Goal: Answer question/provide support: Share knowledge or assist other users

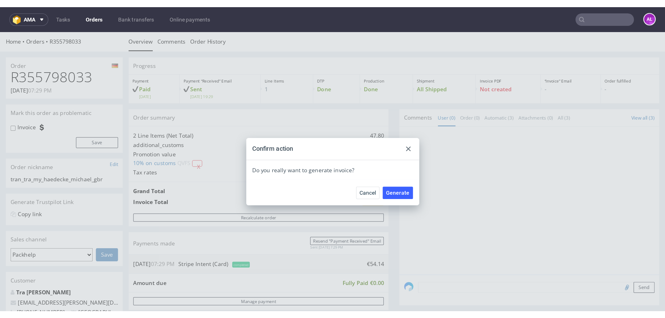
scroll to position [138, 0]
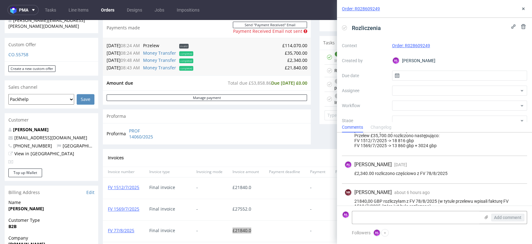
scroll to position [451, 0]
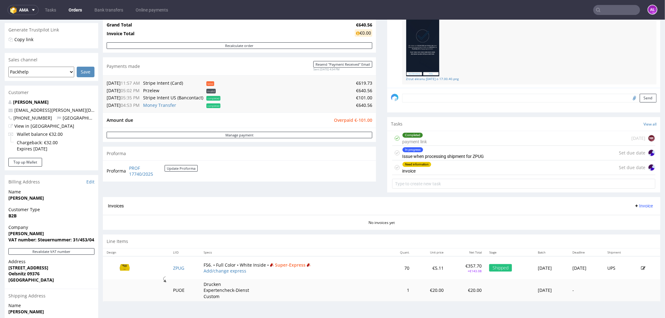
scroll to position [138, 0]
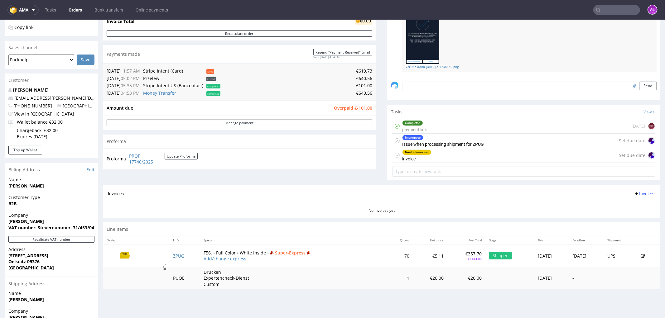
click at [413, 159] on div "Need information invoice" at bounding box center [416, 155] width 29 height 14
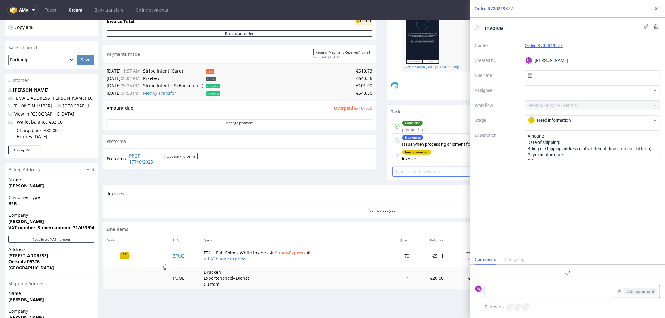
scroll to position [5, 0]
click at [477, 27] on icon at bounding box center [477, 27] width 5 height 5
drag, startPoint x: 656, startPoint y: 8, endPoint x: 641, endPoint y: 2, distance: 16.2
click at [656, 8] on icon at bounding box center [656, 8] width 5 height 5
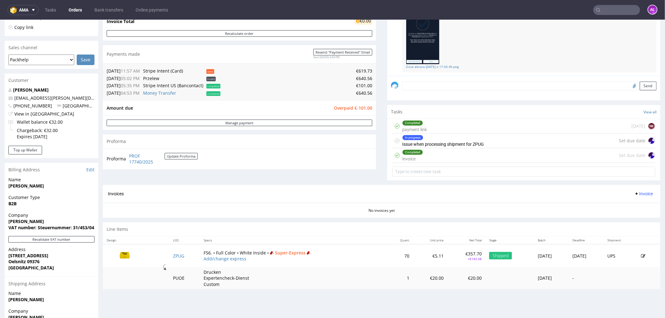
click at [642, 192] on span "Invoice" at bounding box center [643, 193] width 19 height 5
click at [396, 207] on div "No invoices yet" at bounding box center [382, 208] width 558 height 11
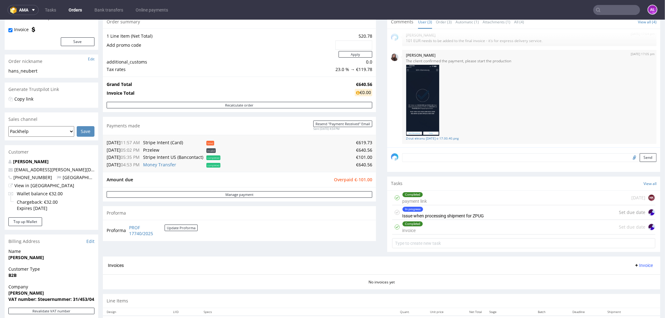
scroll to position [138, 0]
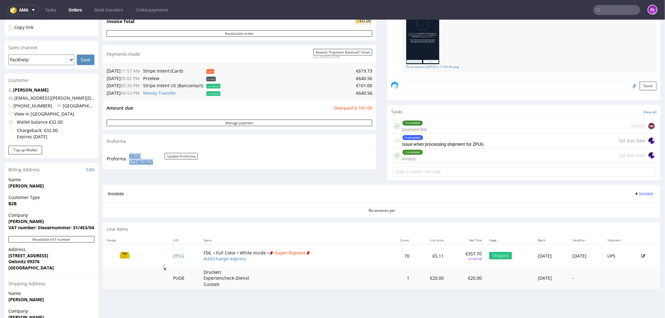
drag, startPoint x: 126, startPoint y: 156, endPoint x: 157, endPoint y: 162, distance: 31.2
click at [157, 162] on tr "Proforma PROF 17740/2025 Update Proforma" at bounding box center [153, 158] width 92 height 13
copy tr "PROF 17740/2025"
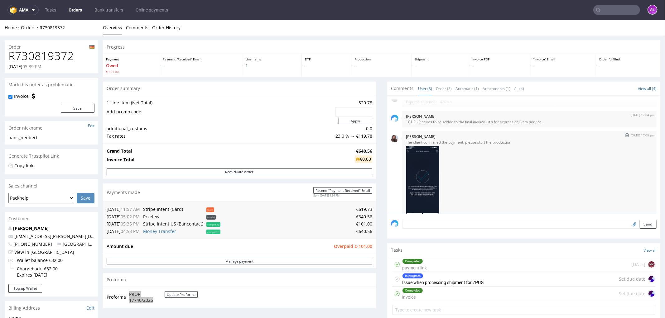
scroll to position [0, 0]
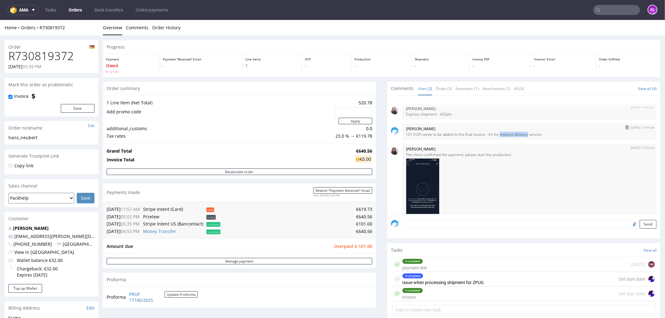
drag, startPoint x: 494, startPoint y: 135, endPoint x: 520, endPoint y: 136, distance: 25.9
click at [520, 136] on p "101 EUR needs to be added to the final invoice - it's for express delivery serv…" at bounding box center [529, 134] width 247 height 5
copy p "express delivery"
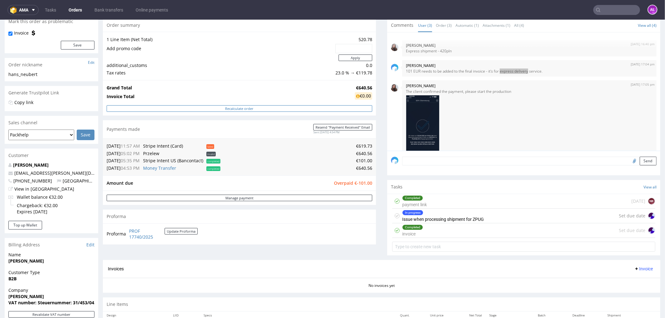
scroll to position [173, 0]
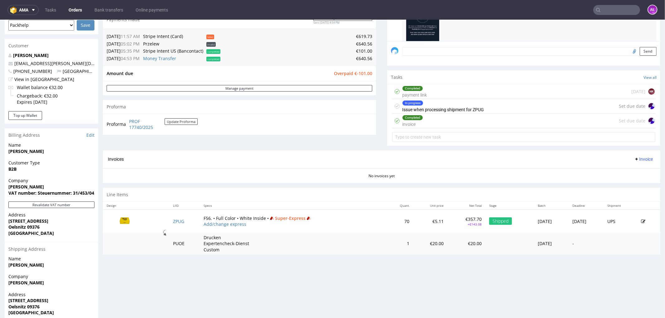
click at [634, 159] on span "Invoice" at bounding box center [643, 159] width 19 height 5
click at [638, 182] on span "Upload" at bounding box center [633, 184] width 30 height 6
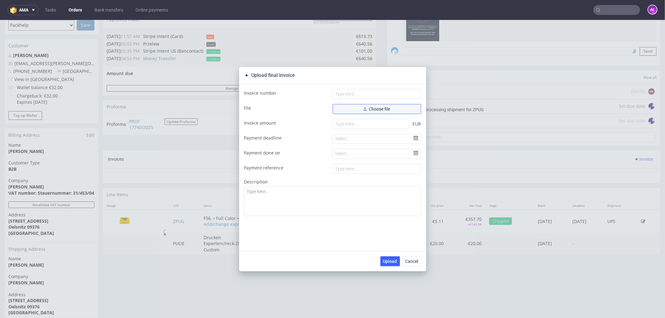
click at [379, 108] on span "Choose file" at bounding box center [377, 109] width 27 height 4
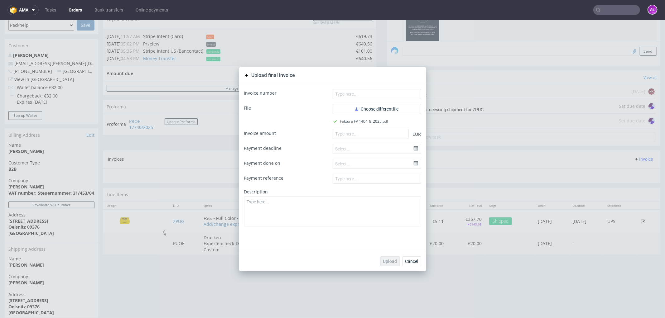
click at [377, 88] on div "Invoice number File Choose different file Faktura FV 1404_8_2025.pdf Invoice am…" at bounding box center [332, 167] width 187 height 167
paste input "FV 1404/8/2025"
click at [374, 93] on input "text" at bounding box center [377, 94] width 89 height 10
type input "FV 1404/8/2025"
click at [388, 133] on input "number" at bounding box center [371, 134] width 76 height 10
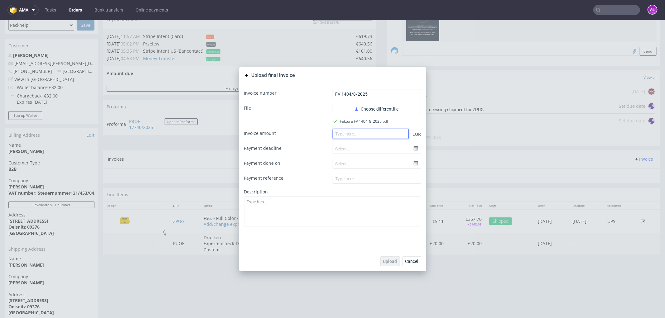
paste input "741.55"
type input "741.55"
click at [389, 259] on span "Upload" at bounding box center [390, 261] width 14 height 4
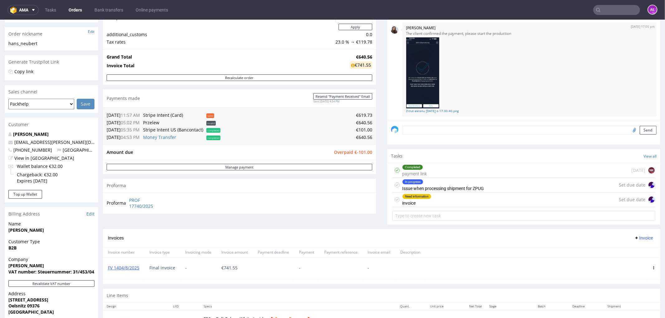
scroll to position [138, 0]
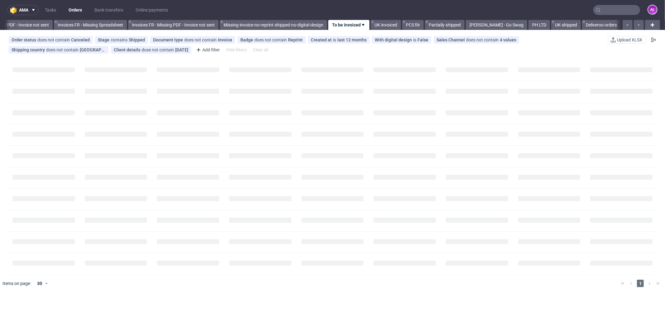
scroll to position [0, 934]
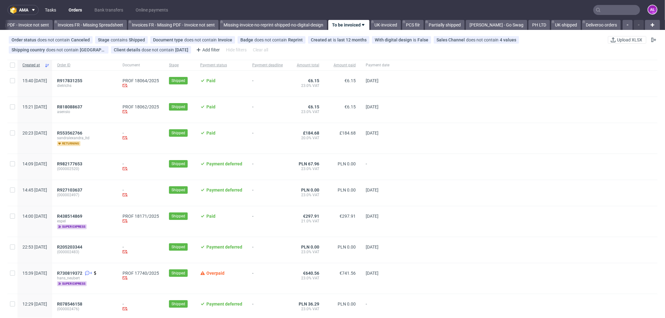
click at [60, 11] on link "Tasks" at bounding box center [50, 10] width 19 height 10
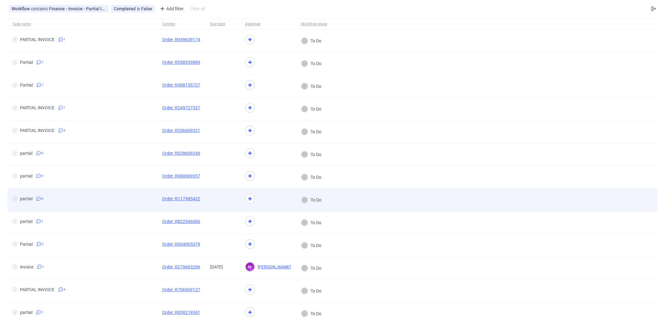
scroll to position [69, 0]
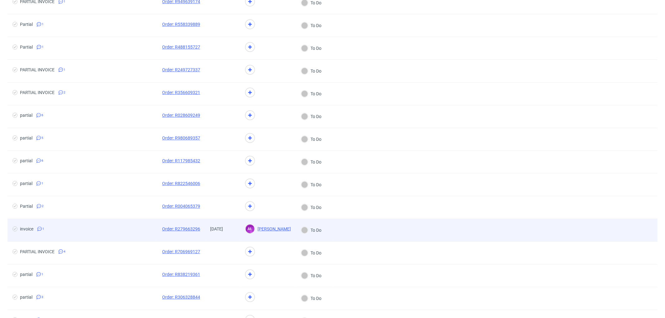
click at [217, 238] on div "14/07/2025" at bounding box center [222, 230] width 35 height 22
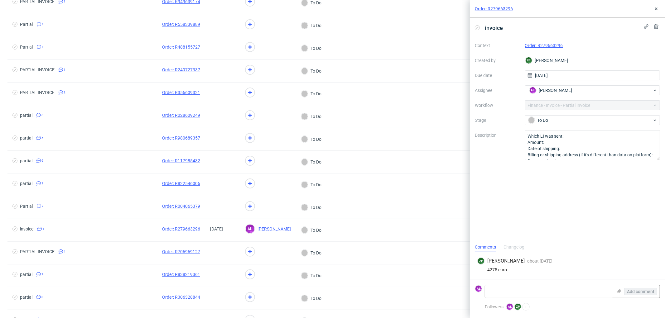
click at [537, 44] on link "Order: R279663296" at bounding box center [544, 45] width 38 height 5
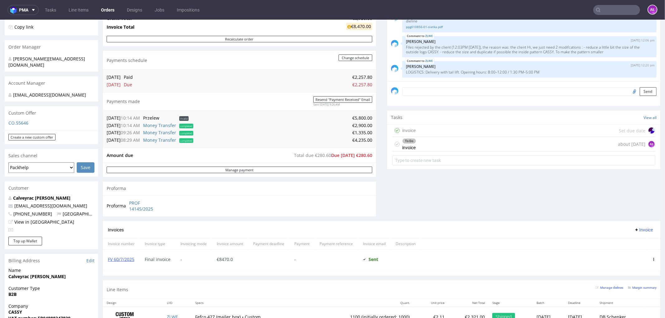
scroll to position [138, 0]
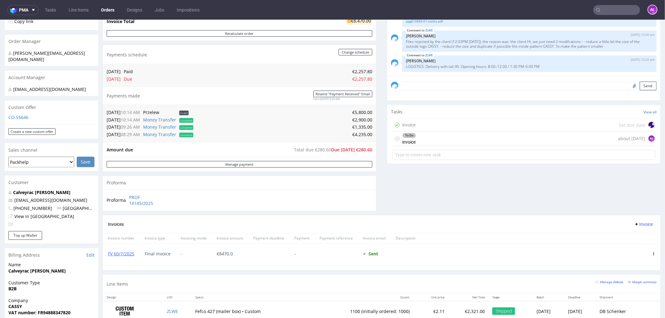
click at [416, 139] on div "To Do invoice about 2 months ago AŁ" at bounding box center [523, 138] width 263 height 15
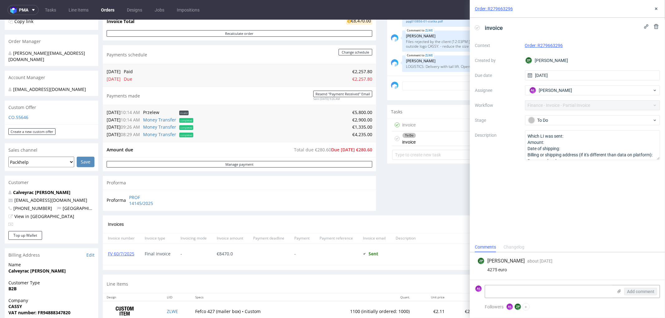
click at [421, 114] on div "Tasks View all" at bounding box center [523, 112] width 273 height 14
click at [423, 120] on div "invoice Set due date" at bounding box center [523, 125] width 263 height 12
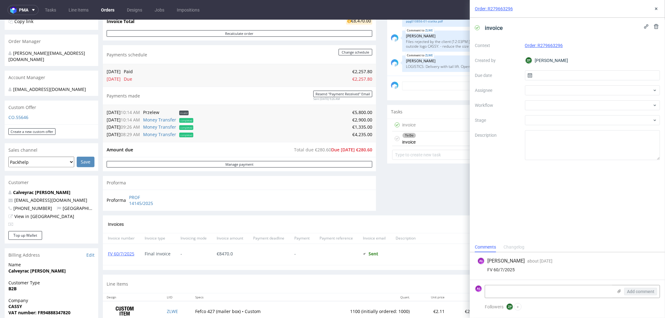
click at [428, 138] on div "To Do invoice about 2 months ago AŁ" at bounding box center [523, 138] width 263 height 15
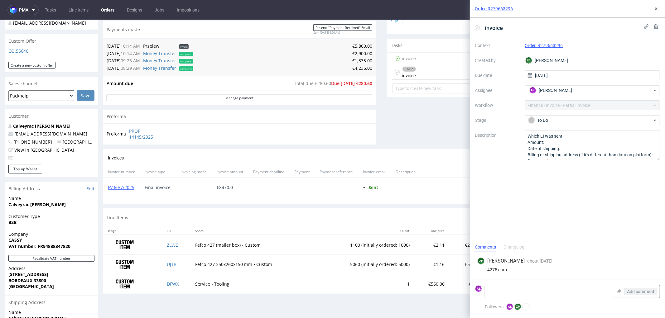
scroll to position [208, 0]
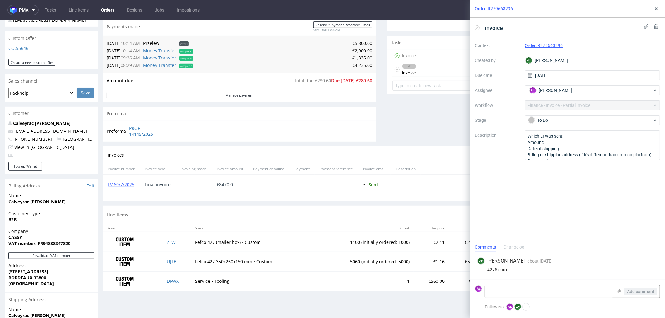
click at [478, 27] on icon at bounding box center [477, 27] width 5 height 5
click at [479, 28] on icon at bounding box center [477, 27] width 5 height 5
click at [519, 291] on textarea at bounding box center [549, 292] width 128 height 12
drag, startPoint x: 138, startPoint y: 189, endPoint x: 105, endPoint y: 191, distance: 33.1
click at [105, 191] on div "FV 60/7/2025" at bounding box center [121, 185] width 37 height 21
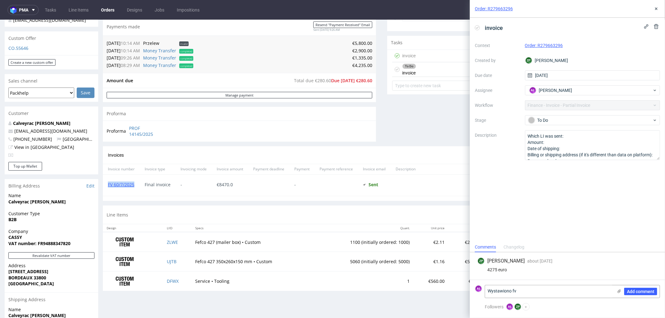
copy link "FV 60/7/2025"
click at [529, 288] on textarea "Wystawiono fv" at bounding box center [549, 292] width 128 height 12
paste textarea "FV 60/7/2025"
type textarea "Wystawiono fv FV 60/7/2025"
click at [653, 288] on button "Add comment" at bounding box center [640, 291] width 33 height 7
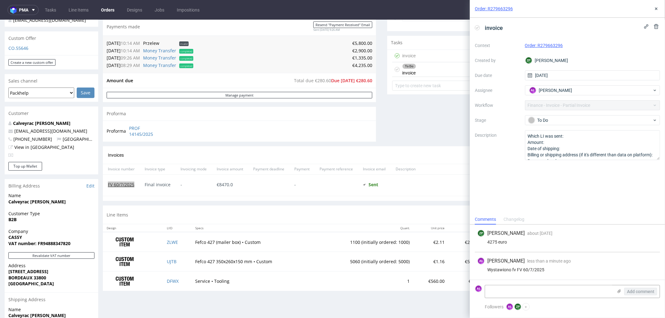
click at [477, 27] on icon at bounding box center [477, 27] width 5 height 5
click at [655, 7] on icon at bounding box center [656, 8] width 5 height 5
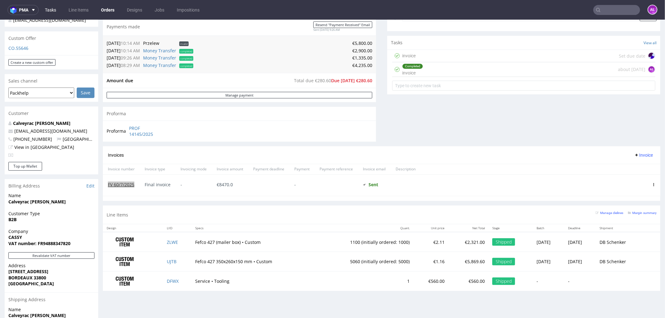
click at [59, 11] on link "Tasks" at bounding box center [50, 10] width 19 height 10
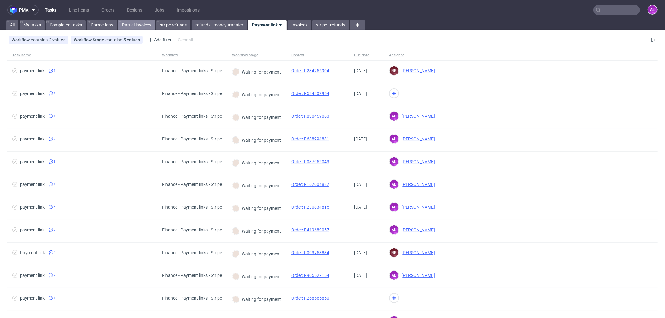
click at [133, 24] on link "Partial invoices" at bounding box center [136, 25] width 37 height 10
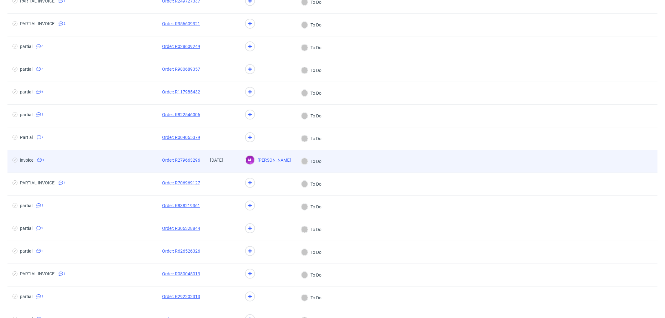
scroll to position [138, 0]
click at [211, 168] on div "14/07/2025" at bounding box center [222, 161] width 35 height 22
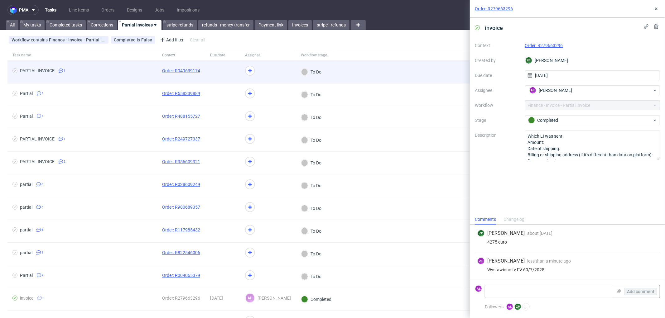
click at [231, 79] on div at bounding box center [222, 72] width 35 height 22
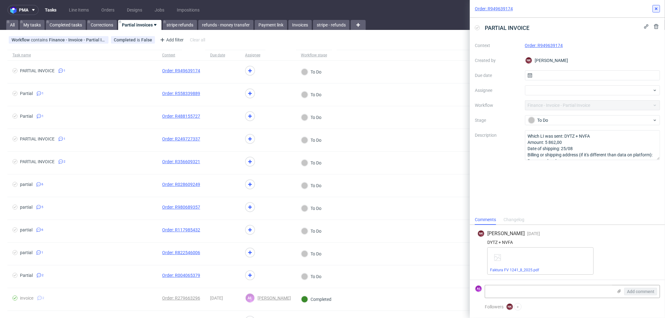
click at [654, 10] on icon at bounding box center [656, 8] width 5 height 5
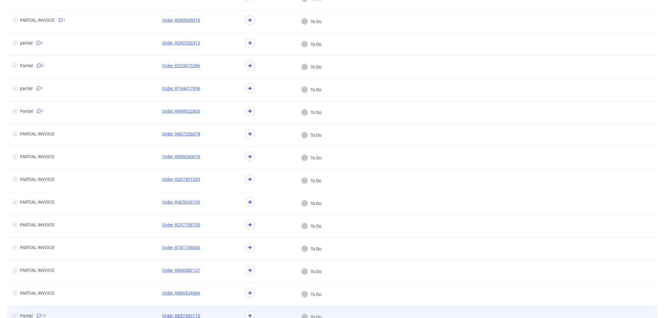
scroll to position [448, 0]
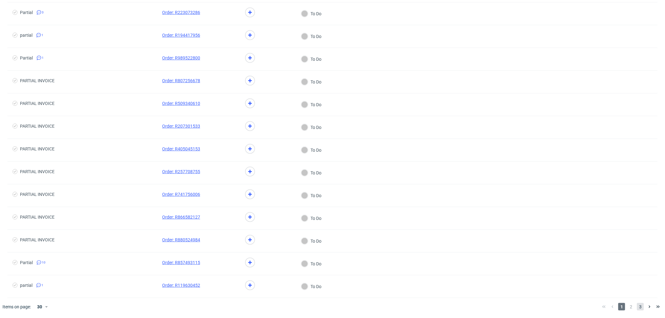
click at [637, 310] on span "3" at bounding box center [640, 306] width 7 height 7
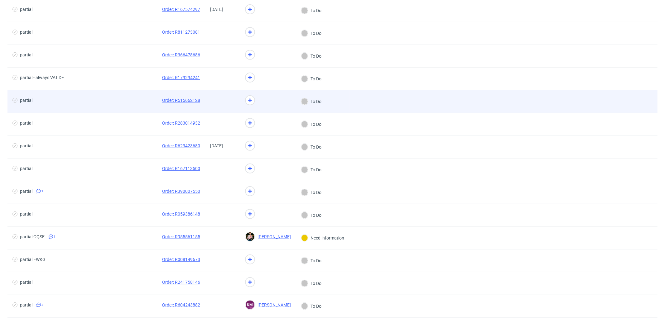
scroll to position [150, 0]
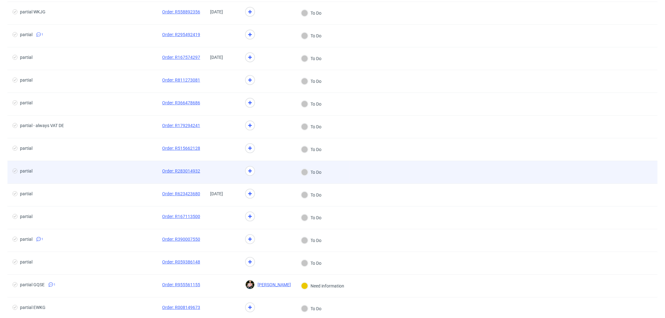
click at [223, 175] on span at bounding box center [222, 172] width 25 height 7
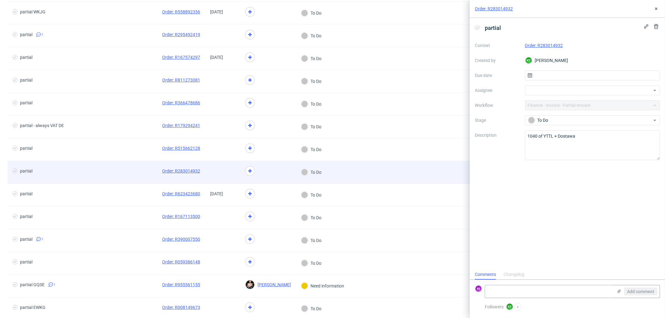
scroll to position [5, 0]
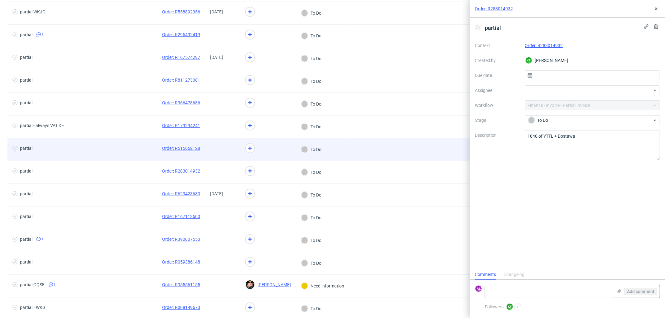
click at [225, 153] on span at bounding box center [222, 149] width 25 height 7
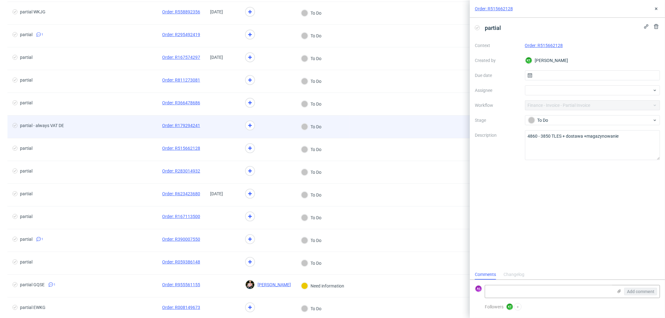
click at [225, 133] on div at bounding box center [222, 127] width 35 height 22
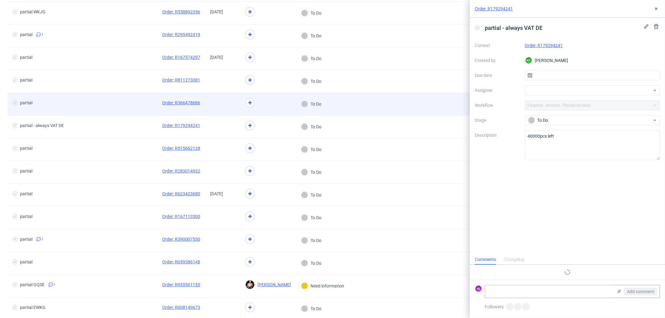
scroll to position [5, 0]
click at [225, 104] on span at bounding box center [222, 103] width 25 height 7
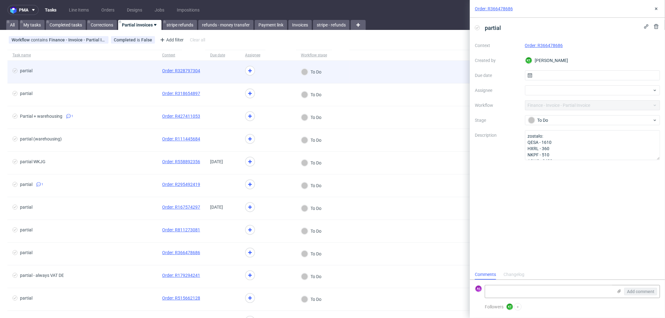
click at [220, 71] on span at bounding box center [222, 71] width 25 height 7
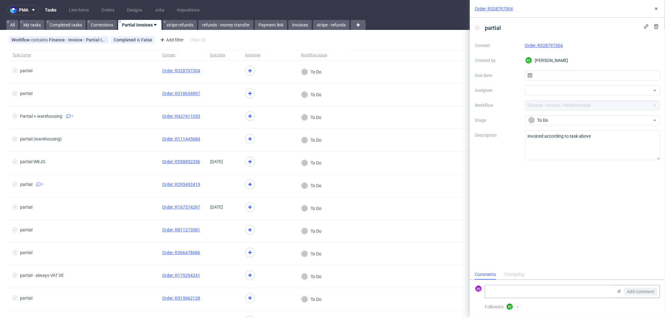
click at [658, 12] on div "Order: R328797304" at bounding box center [567, 9] width 195 height 18
click at [657, 10] on icon at bounding box center [656, 8] width 5 height 5
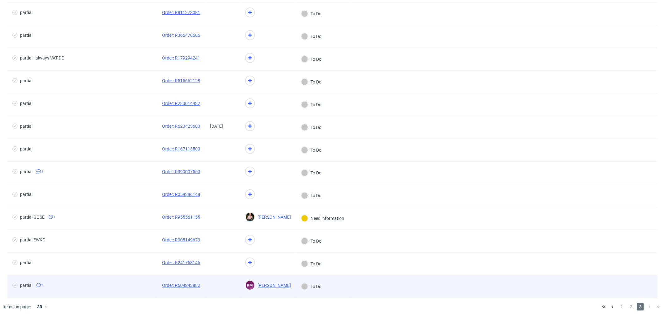
scroll to position [219, 0]
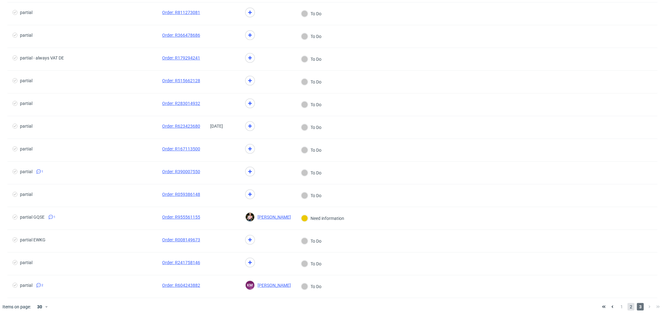
click at [628, 308] on span "2" at bounding box center [631, 306] width 7 height 7
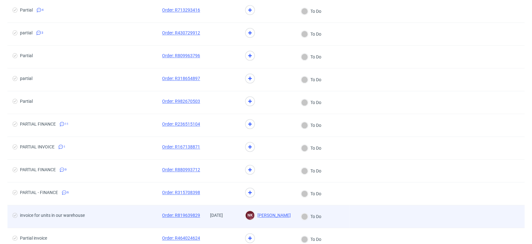
scroll to position [5, 0]
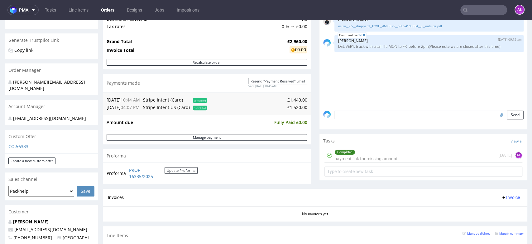
scroll to position [125, 0]
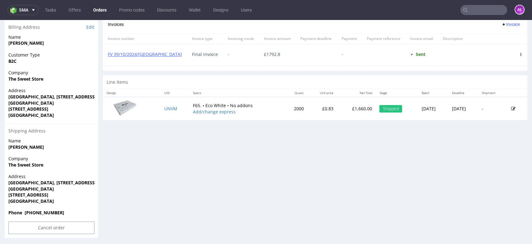
scroll to position [265, 0]
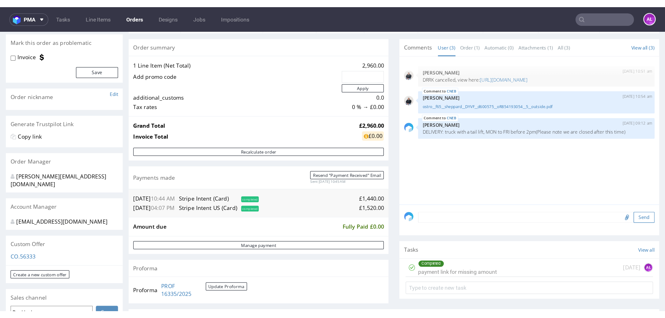
scroll to position [56, 0]
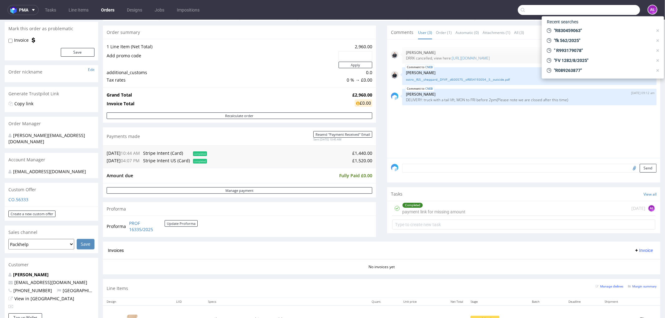
click at [532, 7] on input "text" at bounding box center [579, 10] width 122 height 10
paste input "R234256904"
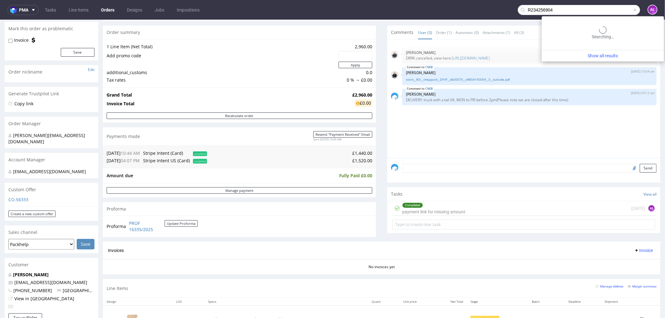
type input "R234256904"
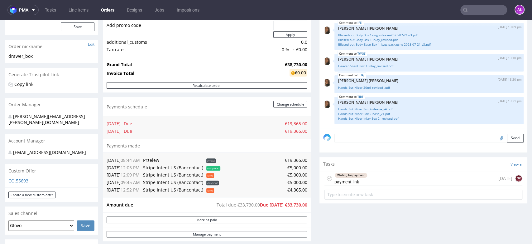
scroll to position [104, 0]
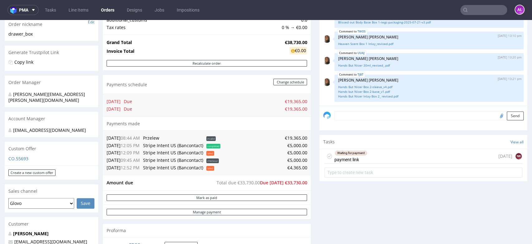
click at [351, 157] on div "Waiting for payment payment link" at bounding box center [351, 156] width 33 height 14
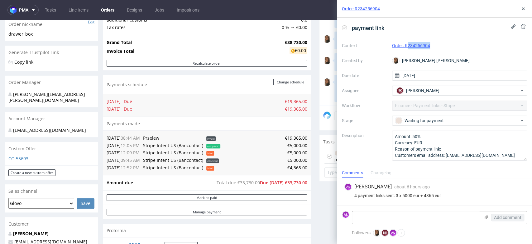
drag, startPoint x: 437, startPoint y: 45, endPoint x: 406, endPoint y: 47, distance: 31.0
click at [406, 47] on div "Order: R234256904" at bounding box center [459, 45] width 135 height 7
drag, startPoint x: 442, startPoint y: 50, endPoint x: 440, endPoint y: 47, distance: 3.3
click at [442, 49] on div "Context Order: R234256904 Created by Angelina Marć Due date 27/08/2025 Assignee…" at bounding box center [434, 101] width 185 height 120
drag, startPoint x: 440, startPoint y: 46, endPoint x: 438, endPoint y: 41, distance: 5.5
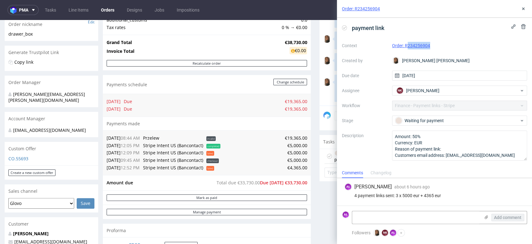
click at [440, 46] on div "Order: R234256904" at bounding box center [459, 45] width 135 height 7
click at [436, 31] on div "payment link" at bounding box center [434, 28] width 185 height 10
drag, startPoint x: 421, startPoint y: 49, endPoint x: 405, endPoint y: 50, distance: 15.6
click at [405, 50] on div "Context Order: R234256904 Created by Angelina Marć Due date 27/08/2025 Assignee…" at bounding box center [434, 101] width 185 height 120
copy link "R234256904"
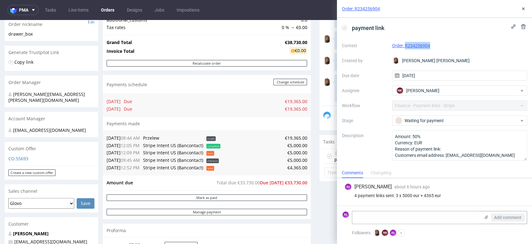
copy link "R234256904"
click at [416, 222] on textarea at bounding box center [416, 217] width 128 height 12
type textarea "s"
click at [366, 218] on textarea "sent 2 new payment links" at bounding box center [416, 217] width 128 height 12
click at [429, 219] on textarea "sent 3 new payment links" at bounding box center [416, 217] width 128 height 12
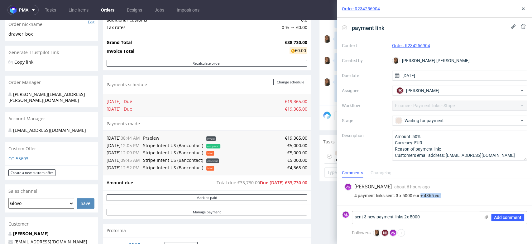
drag, startPoint x: 446, startPoint y: 193, endPoint x: 422, endPoint y: 196, distance: 24.2
click at [422, 196] on div "AŁ Aleksandra Łętowska about 6 hours ago 28th Aug 2025, 08:45 4 payment links s…" at bounding box center [434, 191] width 185 height 27
copy div "+ 4365 eur"
click at [431, 219] on textarea "sent 3 new payment links 2x 5000" at bounding box center [416, 217] width 128 height 12
paste textarea "+ 4365 eur"
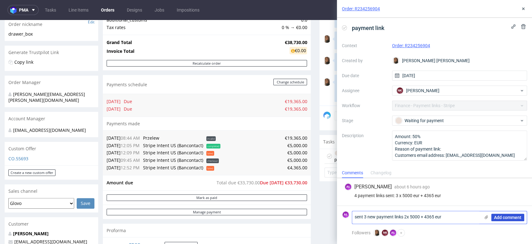
type textarea "sent 3 new payment links 2x 5000 + 4365 eur"
click at [503, 221] on div "Add comment" at bounding box center [503, 217] width 47 height 12
click at [504, 218] on span "Add comment" at bounding box center [507, 217] width 27 height 4
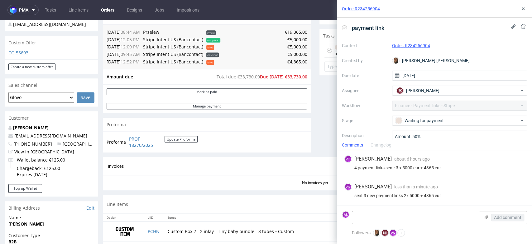
scroll to position [208, 0]
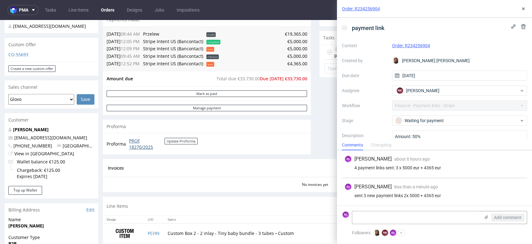
click at [141, 149] on link "PROF 18270/2025" at bounding box center [147, 144] width 36 height 12
click at [525, 11] on button at bounding box center [523, 8] width 7 height 7
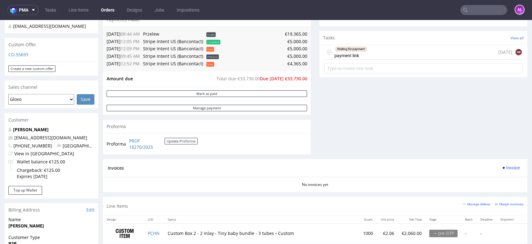
click at [481, 9] on input "text" at bounding box center [484, 10] width 47 height 10
paste input "R737942717"
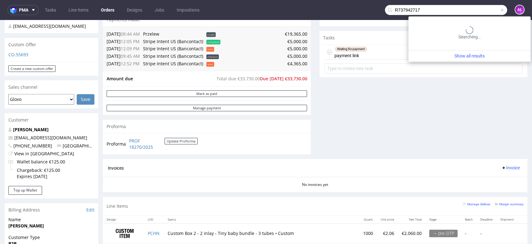
type input "R737942717"
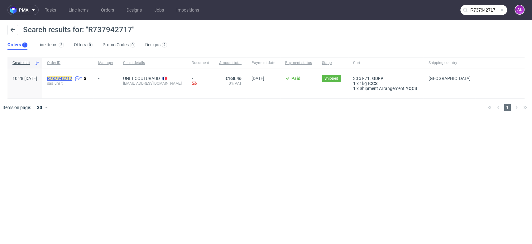
click at [72, 78] on mark "R737942717" at bounding box center [59, 78] width 25 height 5
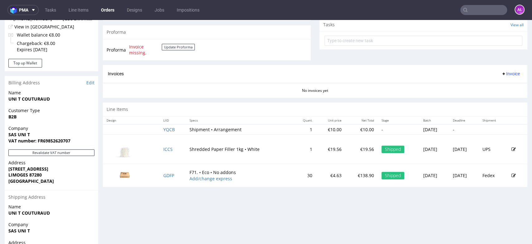
scroll to position [242, 0]
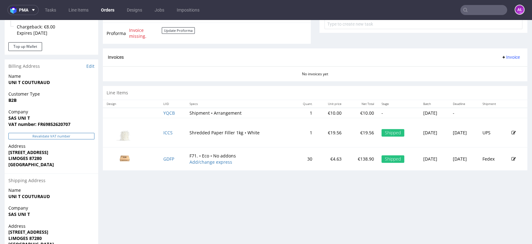
click at [67, 133] on button "Revalidate VAT number" at bounding box center [51, 136] width 86 height 7
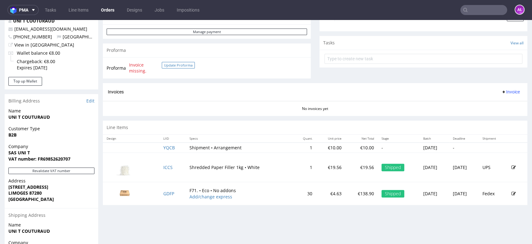
click at [178, 64] on button "Update Proforma" at bounding box center [178, 65] width 33 height 7
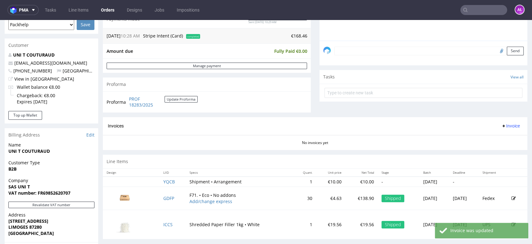
scroll to position [242, 0]
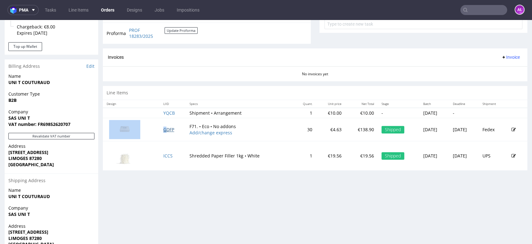
drag, startPoint x: 153, startPoint y: 128, endPoint x: 162, endPoint y: 131, distance: 9.4
click at [162, 131] on tr "GDFP F71. • Eco • No addons Add/change express 30 €4.63 €138.90 Shipped Wed 09 …" at bounding box center [315, 129] width 425 height 23
copy tr "GDFP"
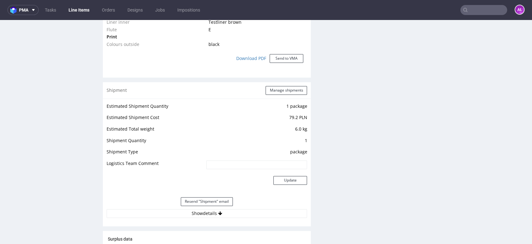
scroll to position [589, 0]
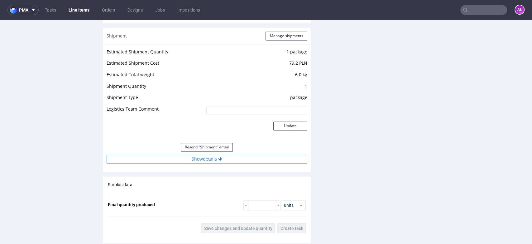
click at [211, 157] on button "Show details" at bounding box center [207, 158] width 201 height 9
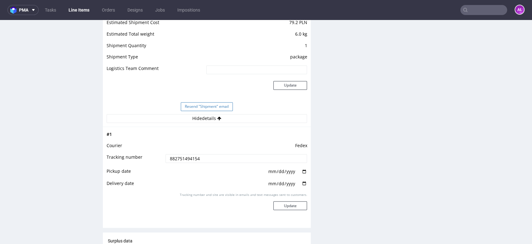
scroll to position [728, 0]
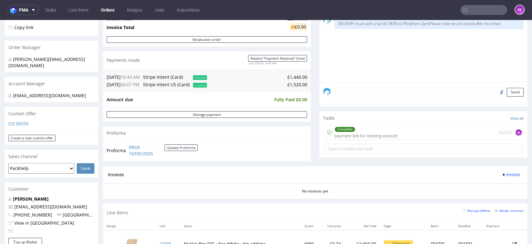
scroll to position [138, 0]
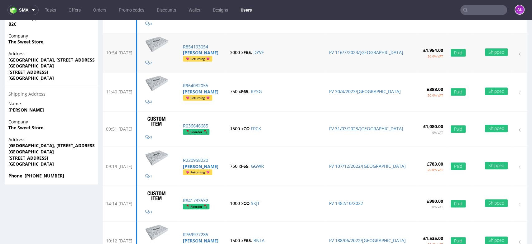
scroll to position [173, 0]
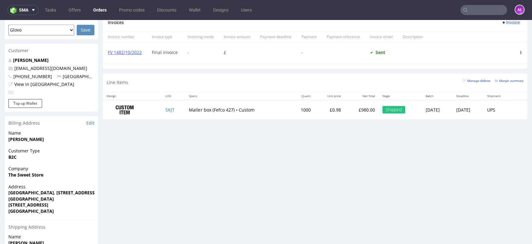
scroll to position [104, 0]
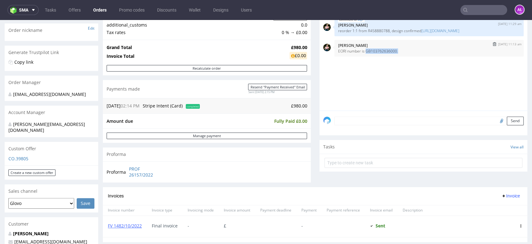
drag, startPoint x: 394, startPoint y: 56, endPoint x: 359, endPoint y: 59, distance: 34.7
click at [359, 56] on div "[DATE] 11:13 am [PERSON_NAME] EORI number is GB103762636000." at bounding box center [429, 48] width 189 height 17
copy p "GB103762636000."
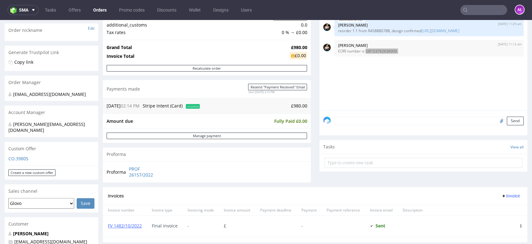
click at [474, 10] on input "text" at bounding box center [484, 10] width 47 height 10
paste input "R037952043"
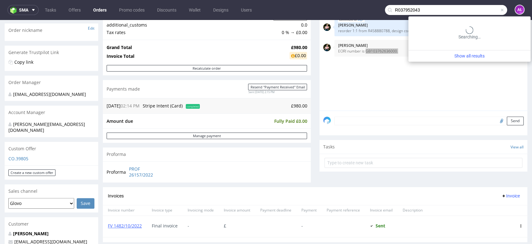
type input "R037952043"
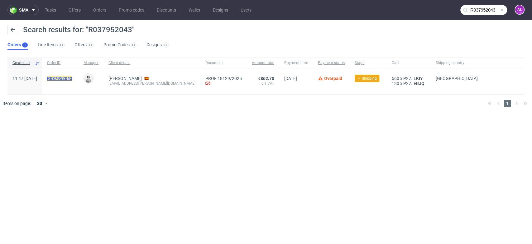
click at [72, 79] on mark "R037952043" at bounding box center [59, 78] width 25 height 5
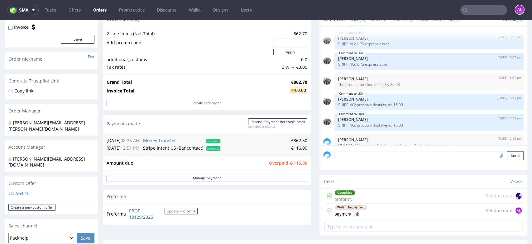
scroll to position [104, 0]
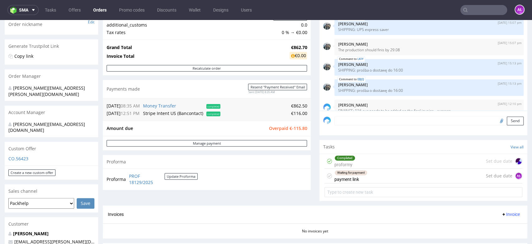
click at [382, 177] on div "Waiting for payment payment link Set due date AŁ" at bounding box center [424, 175] width 198 height 15
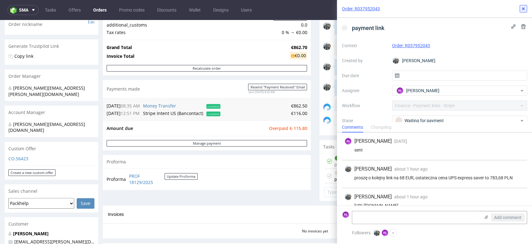
click at [522, 8] on use at bounding box center [523, 8] width 2 height 2
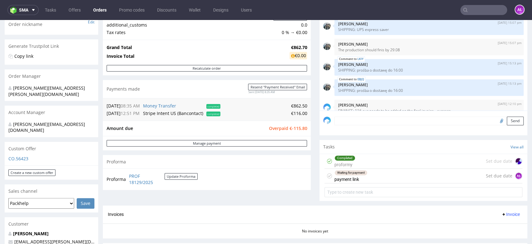
click at [355, 179] on div "Waiting for payment payment link" at bounding box center [351, 175] width 33 height 14
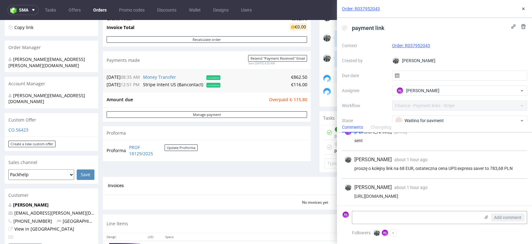
scroll to position [173, 0]
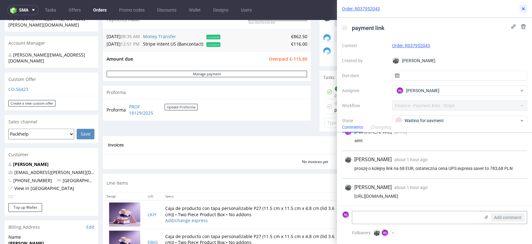
click at [524, 9] on use at bounding box center [523, 8] width 2 height 2
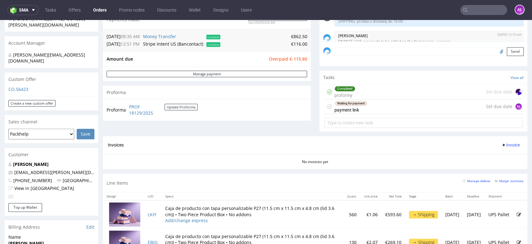
click at [380, 109] on div "Waiting for payment payment link Set due date AŁ" at bounding box center [424, 106] width 198 height 15
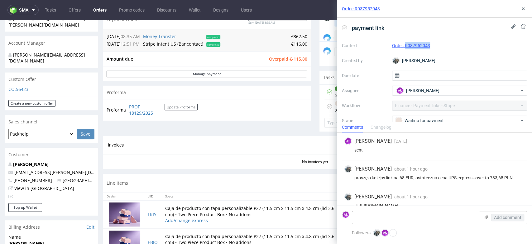
drag, startPoint x: 437, startPoint y: 46, endPoint x: 404, endPoint y: 48, distance: 33.5
click at [404, 48] on div "Order: R037952043" at bounding box center [459, 45] width 135 height 7
copy link "R037952043"
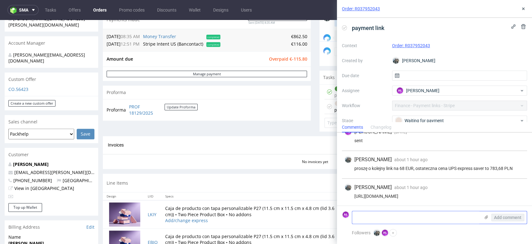
click at [435, 220] on textarea at bounding box center [416, 217] width 128 height 12
type textarea "sent link for 68 eur"
click at [502, 215] on span "Add comment" at bounding box center [507, 217] width 27 height 4
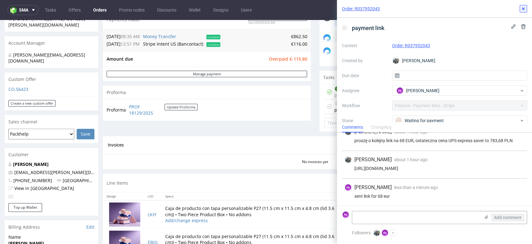
click at [526, 9] on icon at bounding box center [523, 8] width 5 height 5
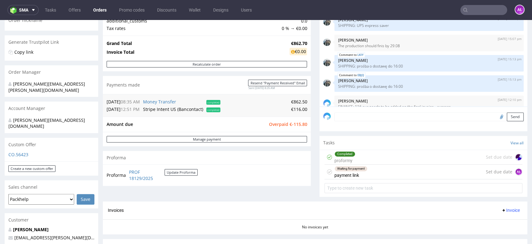
scroll to position [104, 0]
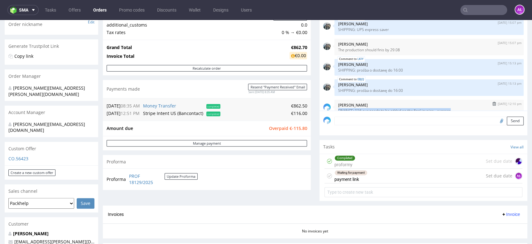
drag, startPoint x: 451, startPoint y: 99, endPoint x: 333, endPoint y: 103, distance: 118.3
click at [338, 108] on p "FINANCE: 116 eur needs to be added on the final invoice - express" at bounding box center [429, 110] width 182 height 5
copy p "FINANCE: 116 eur needs to be added on the final invoice - express"
click at [345, 117] on textarea at bounding box center [429, 120] width 189 height 9
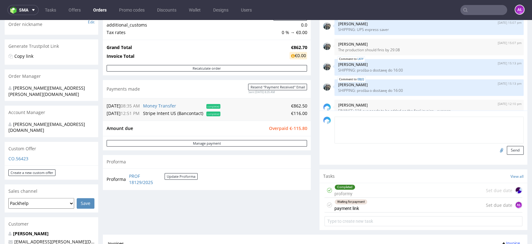
paste textarea "FINANCE: 116 eur needs to be added on the final invoice - express"
click at [357, 121] on textarea "FINANCE: 116 eur needs to be added on the final invoice - express" at bounding box center [429, 129] width 189 height 27
click at [353, 123] on textarea "FINANCE: 68 eur needs to be added on the final invoice - express" at bounding box center [429, 129] width 189 height 27
click at [497, 121] on textarea "FINANCE: additional 68 eur needs to be added on the final invoice - express" at bounding box center [429, 129] width 189 height 27
type textarea "FINANCE: additional 68 eur needs to be added on the final invoice - express"
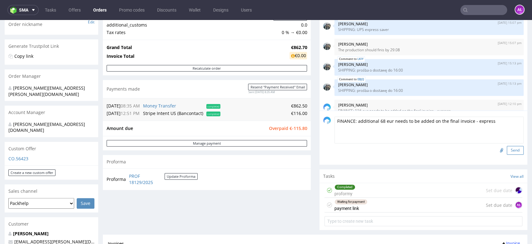
click at [507, 150] on button "Send" at bounding box center [515, 150] width 17 height 9
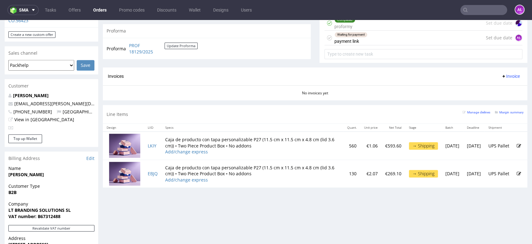
scroll to position [242, 0]
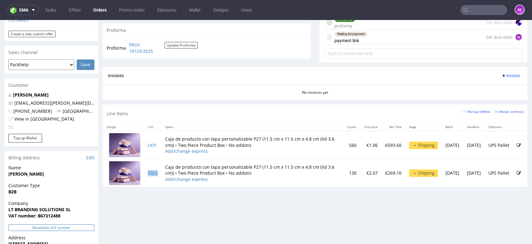
click at [65, 224] on button "Revalidate VAT number" at bounding box center [51, 227] width 86 height 7
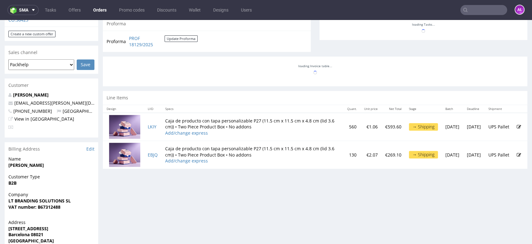
scroll to position [262, 0]
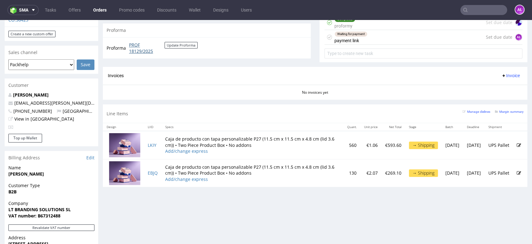
click at [142, 49] on link "PROF 18129/2025" at bounding box center [147, 48] width 36 height 12
drag, startPoint x: 128, startPoint y: 43, endPoint x: 157, endPoint y: 51, distance: 30.4
click at [157, 51] on td "PROF 18129/2025 Update Proforma" at bounding box center [163, 47] width 70 height 13
copy link "PROF 18129/2025"
click at [88, 224] on button "Revalidate VAT number" at bounding box center [51, 227] width 86 height 7
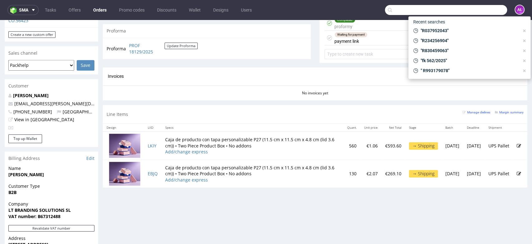
click at [467, 11] on input "text" at bounding box center [446, 10] width 122 height 10
paste input "R823594345"
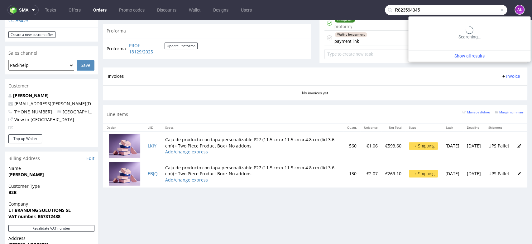
type input "R823594345"
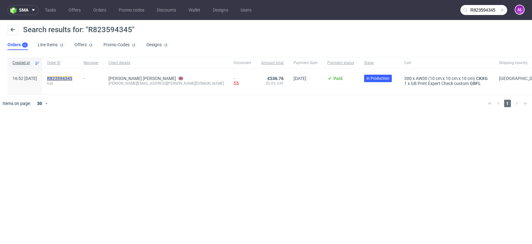
click at [72, 79] on mark "R823594345" at bounding box center [59, 78] width 25 height 5
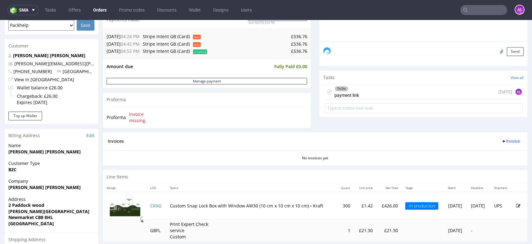
scroll to position [104, 0]
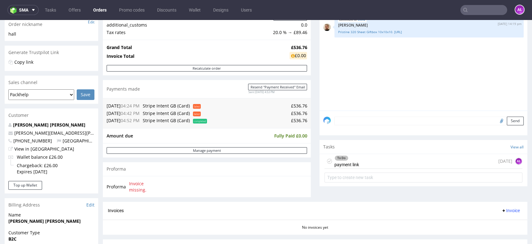
click at [343, 163] on div "To Do payment link" at bounding box center [347, 161] width 25 height 14
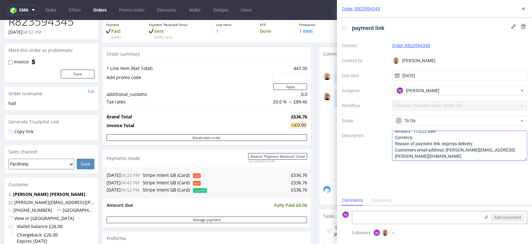
scroll to position [7, 0]
drag, startPoint x: 492, startPoint y: 149, endPoint x: 446, endPoint y: 150, distance: 45.5
click at [446, 150] on textarea "Amount: 115,22 GBP Currency: Reason of payment link: express delivery Customers…" at bounding box center [459, 145] width 135 height 30
drag, startPoint x: 446, startPoint y: 46, endPoint x: 405, endPoint y: 47, distance: 40.9
click at [405, 47] on div "Order: R823594345" at bounding box center [459, 45] width 135 height 7
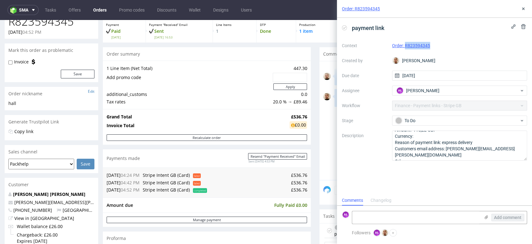
copy link "R823594345"
click at [413, 215] on textarea at bounding box center [416, 217] width 128 height 12
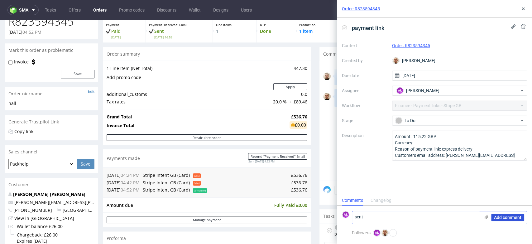
type textarea "sent"
drag, startPoint x: 515, startPoint y: 218, endPoint x: 486, endPoint y: 184, distance: 44.2
click at [515, 217] on span "Add comment" at bounding box center [507, 217] width 27 height 4
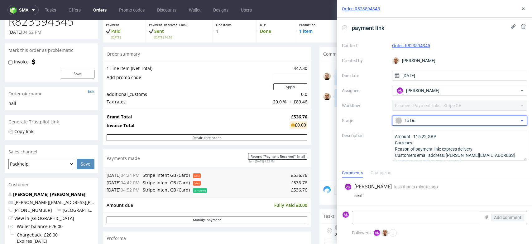
click at [450, 123] on div "To Do" at bounding box center [457, 120] width 124 height 7
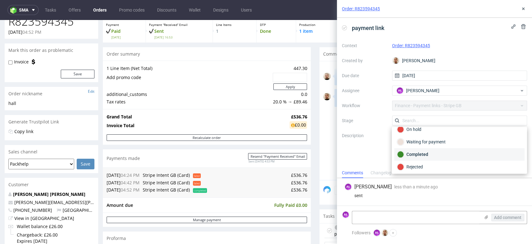
scroll to position [45, 0]
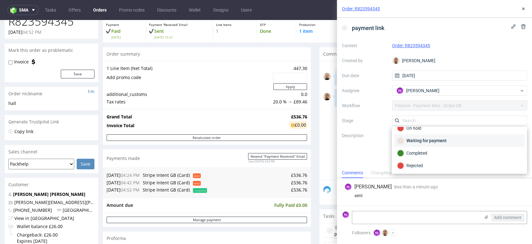
drag, startPoint x: 442, startPoint y: 140, endPoint x: 463, endPoint y: 83, distance: 61.2
click at [442, 140] on div "Waiting for payment" at bounding box center [459, 140] width 125 height 7
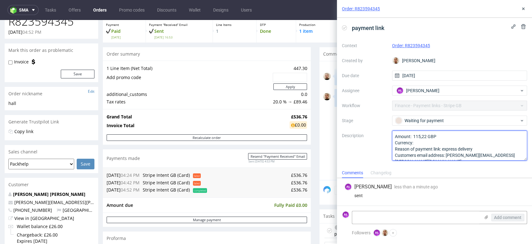
drag, startPoint x: 477, startPoint y: 148, endPoint x: 443, endPoint y: 150, distance: 34.0
click at [443, 150] on textarea "Amount: 115,22 GBP Currency: Reason of payment link: express delivery Customers…" at bounding box center [459, 145] width 135 height 30
drag, startPoint x: 439, startPoint y: 136, endPoint x: 413, endPoint y: 138, distance: 26.0
click at [413, 138] on textarea "Amount: 115,22 GBP Currency: Reason of payment link: express delivery Customers…" at bounding box center [459, 145] width 135 height 30
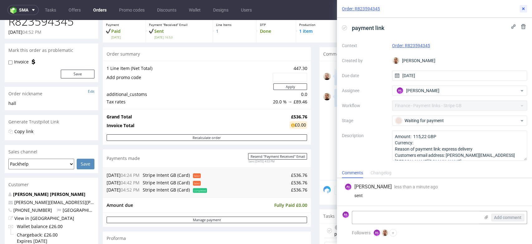
click at [525, 10] on icon at bounding box center [523, 8] width 5 height 5
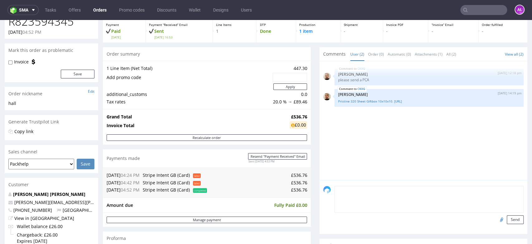
click at [378, 186] on textarea at bounding box center [429, 199] width 189 height 27
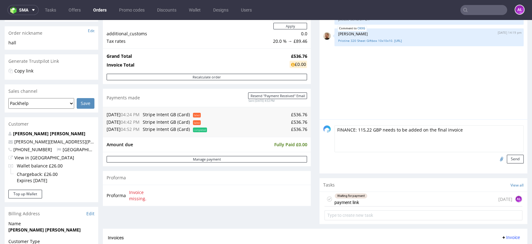
scroll to position [138, 0]
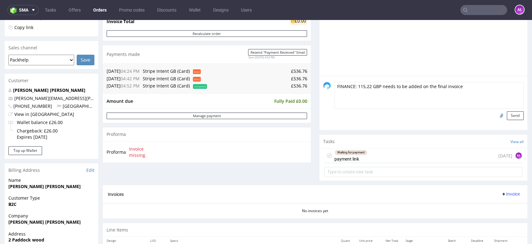
drag, startPoint x: 340, startPoint y: 177, endPoint x: 340, endPoint y: 157, distance: 20.0
click at [340, 157] on div "Waiting for payment payment link" at bounding box center [351, 155] width 33 height 14
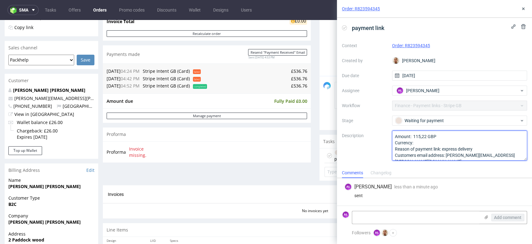
drag, startPoint x: 467, startPoint y: 145, endPoint x: 449, endPoint y: 147, distance: 18.2
click at [448, 147] on textarea "Amount: 115,22 GBP Currency: Reason of payment link: express delivery Customers…" at bounding box center [459, 145] width 135 height 30
click at [449, 148] on textarea "Amount: 115,22 GBP Currency: Reason of payment link: express delivery Customers…" at bounding box center [459, 145] width 135 height 30
drag, startPoint x: 446, startPoint y: 151, endPoint x: 477, endPoint y: 151, distance: 30.9
click at [477, 151] on textarea "Amount: 115,22 GBP Currency: Reason of payment link: express delivery Customers…" at bounding box center [459, 145] width 135 height 30
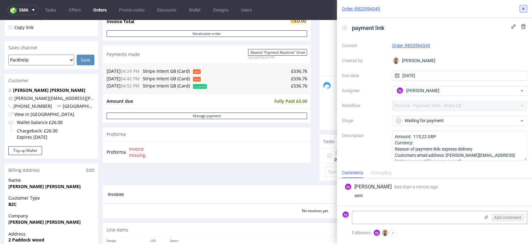
drag, startPoint x: 522, startPoint y: 9, endPoint x: 517, endPoint y: 17, distance: 9.5
click at [522, 9] on icon at bounding box center [523, 8] width 5 height 5
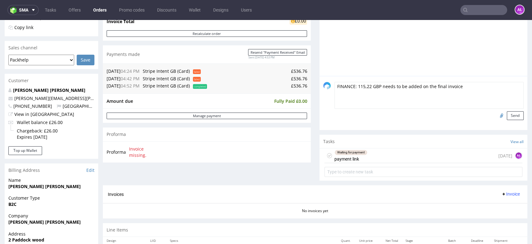
click at [468, 90] on textarea "FINANCE: 115,22 GBP needs to be added on the final invoice" at bounding box center [429, 95] width 189 height 27
type textarea "FINANCE: 115,22 GBP needs to be added on the final invoice for express delivery"
click at [510, 114] on button "Send" at bounding box center [515, 115] width 17 height 9
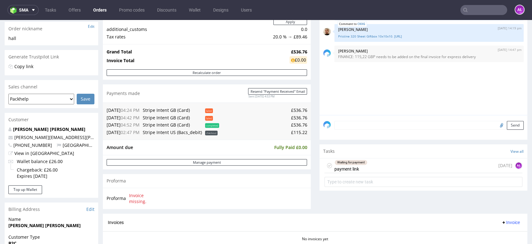
scroll to position [104, 0]
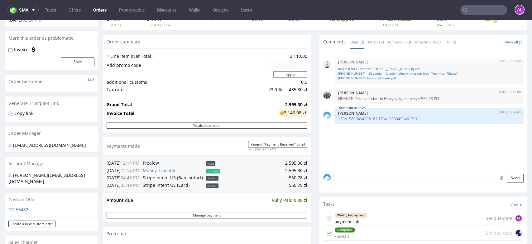
scroll to position [104, 0]
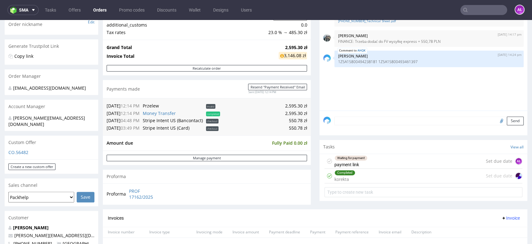
click at [361, 161] on div "Waiting for payment payment link" at bounding box center [351, 161] width 33 height 14
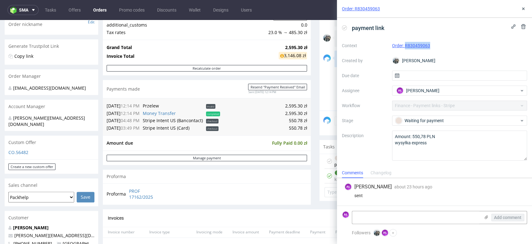
drag, startPoint x: 433, startPoint y: 47, endPoint x: 405, endPoint y: 48, distance: 28.1
click at [405, 48] on div "Order: R830459063" at bounding box center [459, 45] width 135 height 7
copy link "R830459063"
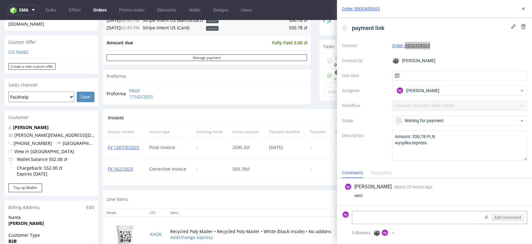
scroll to position [208, 0]
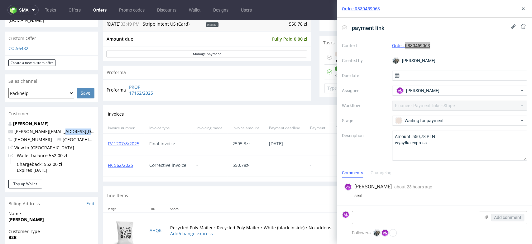
drag, startPoint x: 73, startPoint y: 127, endPoint x: 14, endPoint y: 128, distance: 59.0
click at [14, 128] on div "[PERSON_NAME] [PERSON_NAME][EMAIL_ADDRESS][DOMAIN_NAME] [PHONE_NUMBER] Poland V…" at bounding box center [52, 149] width 94 height 59
drag, startPoint x: 10, startPoint y: 126, endPoint x: 75, endPoint y: 127, distance: 64.9
click at [75, 128] on p "[PERSON_NAME][EMAIL_ADDRESS][DOMAIN_NAME]" at bounding box center [51, 131] width 86 height 6
copy span "[PERSON_NAME][EMAIL_ADDRESS][DOMAIN_NAME]"
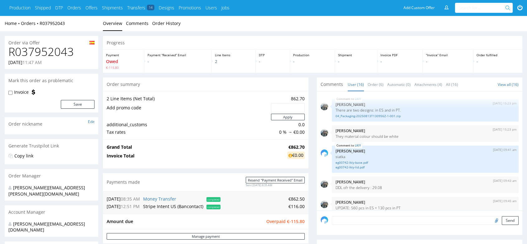
scroll to position [242, 0]
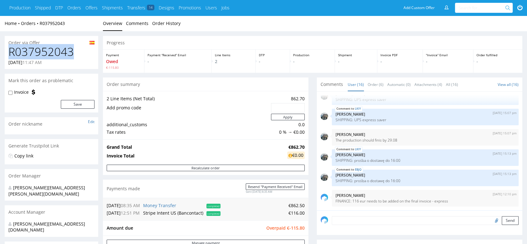
drag, startPoint x: 77, startPoint y: 54, endPoint x: 6, endPoint y: 57, distance: 70.5
click at [6, 57] on div "R037952043 [DATE] 11:47 AM" at bounding box center [52, 57] width 94 height 23
copy h1 "R037952043"
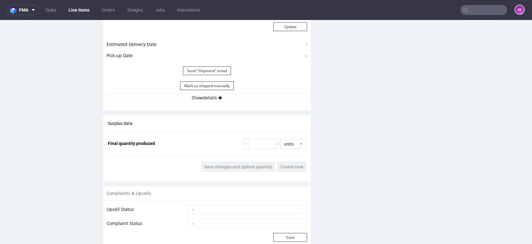
scroll to position [901, 0]
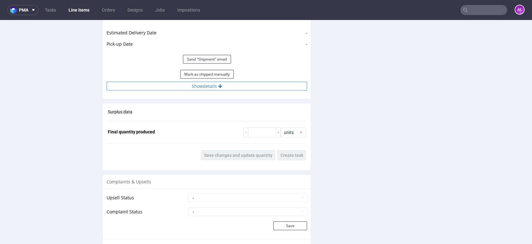
click at [238, 82] on button "Show details" at bounding box center [207, 86] width 201 height 9
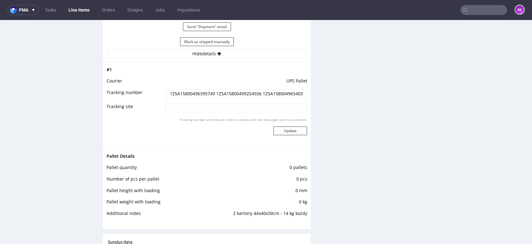
scroll to position [970, 0]
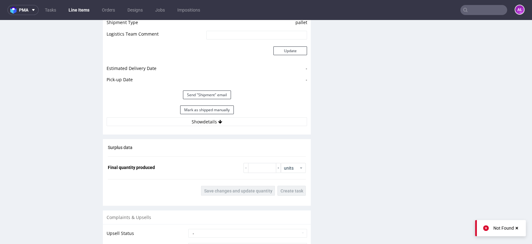
scroll to position [866, 0]
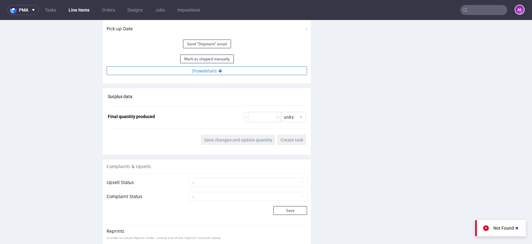
click at [232, 71] on button "Show details" at bounding box center [207, 70] width 201 height 9
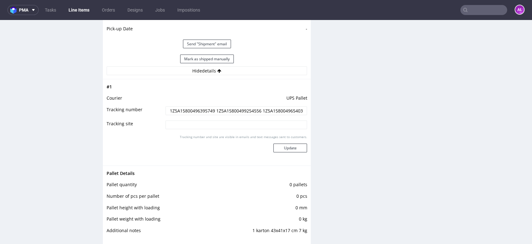
drag, startPoint x: 167, startPoint y: 109, endPoint x: 211, endPoint y: 110, distance: 44.3
click at [211, 110] on input "1Z5A15800496395749 1Z5A15800499254556 1Z5A15800496540331" at bounding box center [237, 110] width 142 height 9
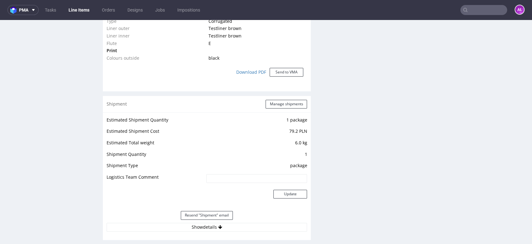
scroll to position [624, 0]
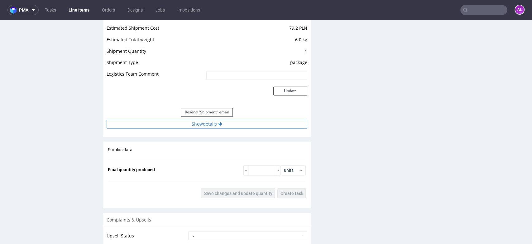
click at [218, 122] on icon at bounding box center [220, 124] width 4 height 4
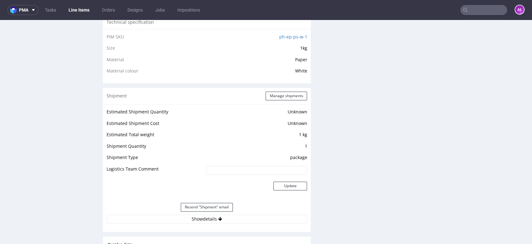
scroll to position [624, 0]
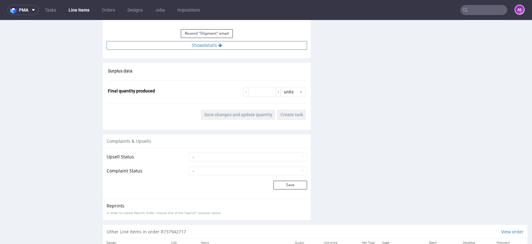
click at [244, 47] on button "Show details" at bounding box center [207, 45] width 201 height 9
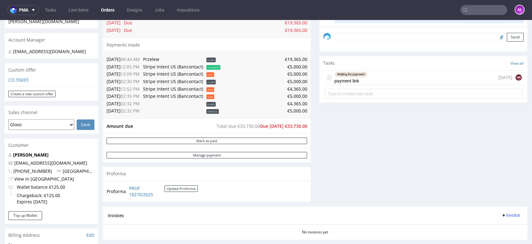
scroll to position [242, 0]
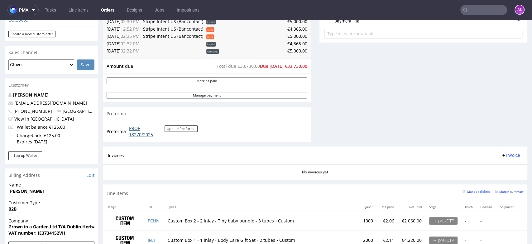
click at [137, 135] on link "PROF 18270/2025" at bounding box center [147, 131] width 36 height 12
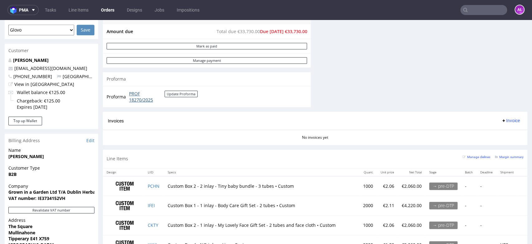
scroll to position [173, 0]
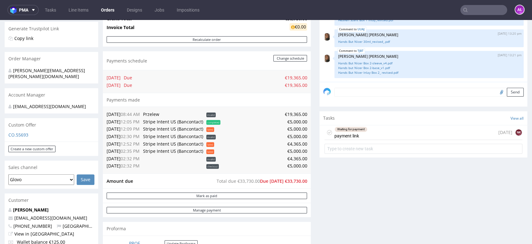
scroll to position [208, 0]
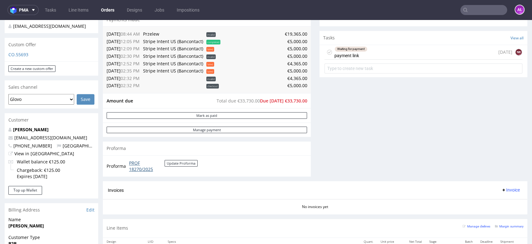
click at [134, 169] on link "PROF 18270/2025" at bounding box center [147, 166] width 36 height 12
